Goal: Transaction & Acquisition: Book appointment/travel/reservation

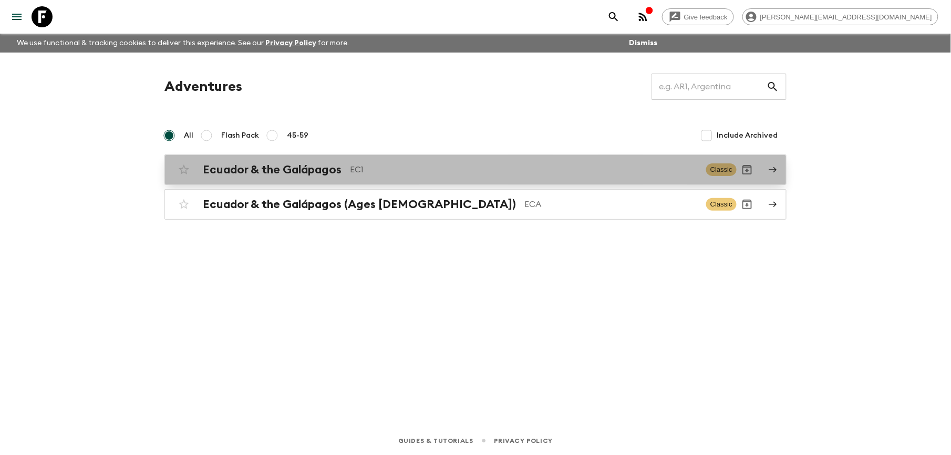
click at [272, 167] on h2 "Ecuador & the Galápagos" at bounding box center [272, 170] width 139 height 14
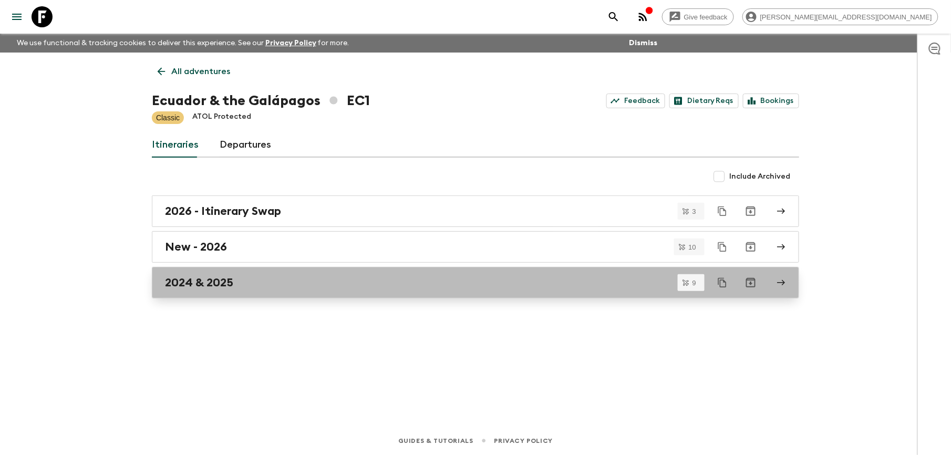
click at [211, 277] on h2 "2024 & 2025" at bounding box center [199, 283] width 68 height 14
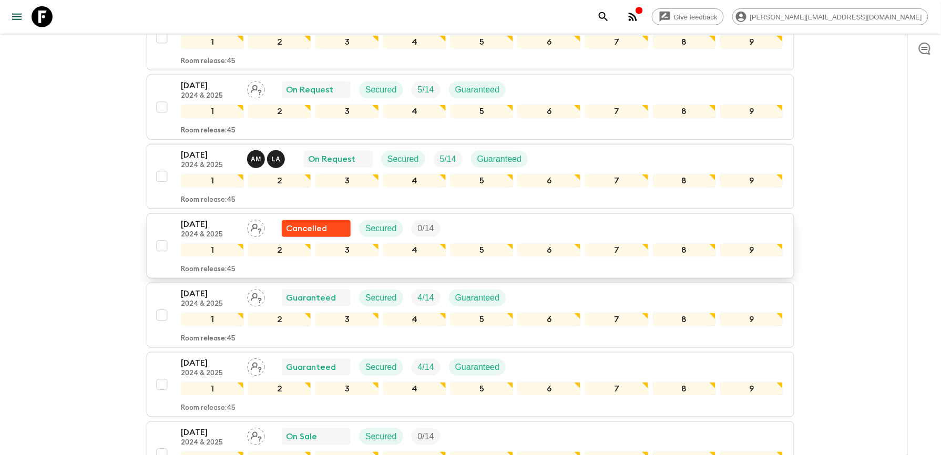
scroll to position [210, 0]
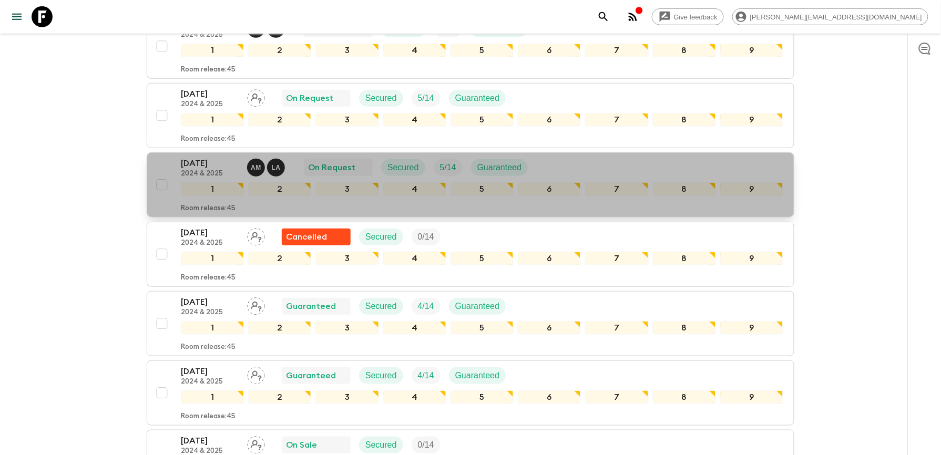
click at [215, 156] on button "[DATE] 2024 & 2025 A M L A On Request Secured 5 / 14 Guaranteed 1 2 3 4 5 6 7 8…" at bounding box center [470, 184] width 647 height 65
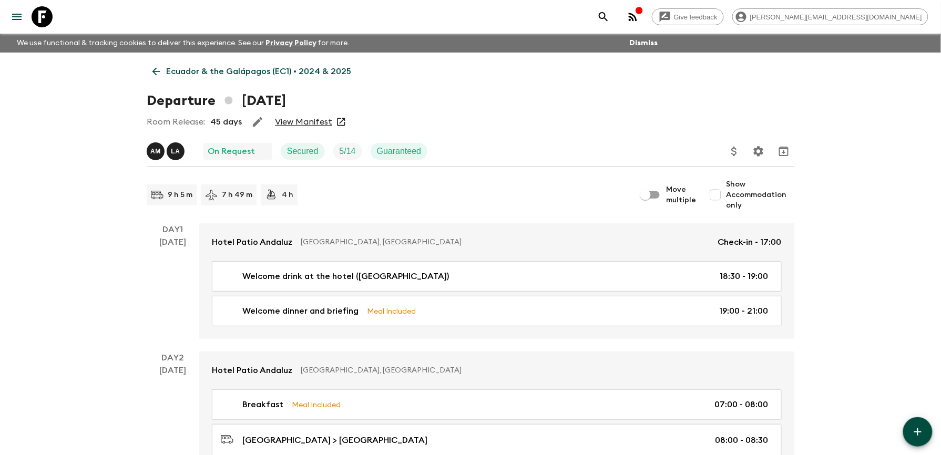
click at [154, 64] on link "Ecuador & the Galápagos (EC1) • 2024 & 2025" at bounding box center [252, 71] width 210 height 21
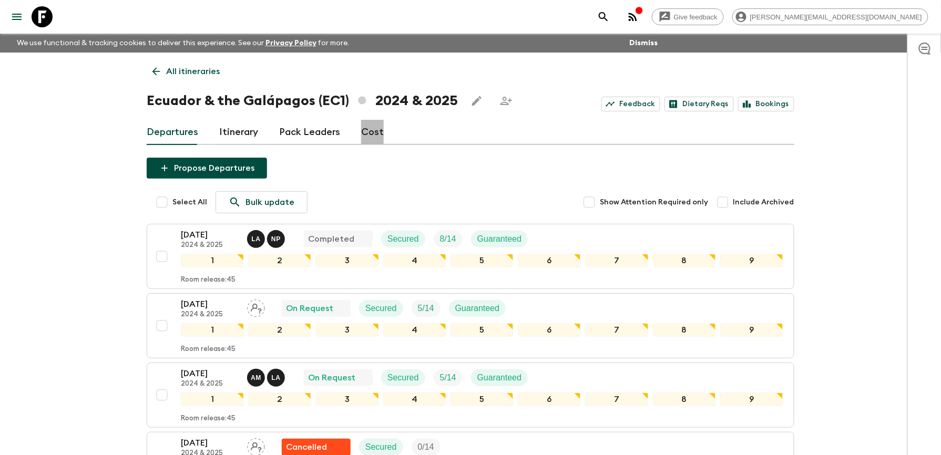
click at [371, 127] on link "Cost" at bounding box center [372, 132] width 23 height 25
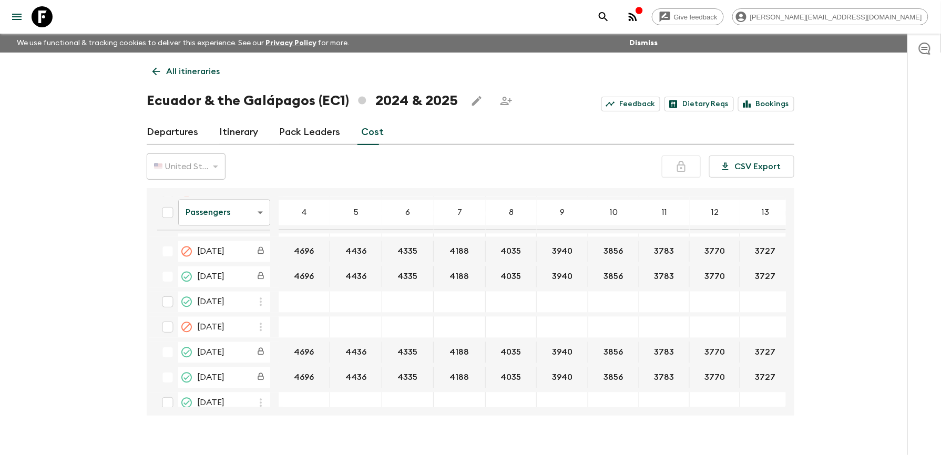
scroll to position [2147, 0]
